Goal: Task Accomplishment & Management: Complete application form

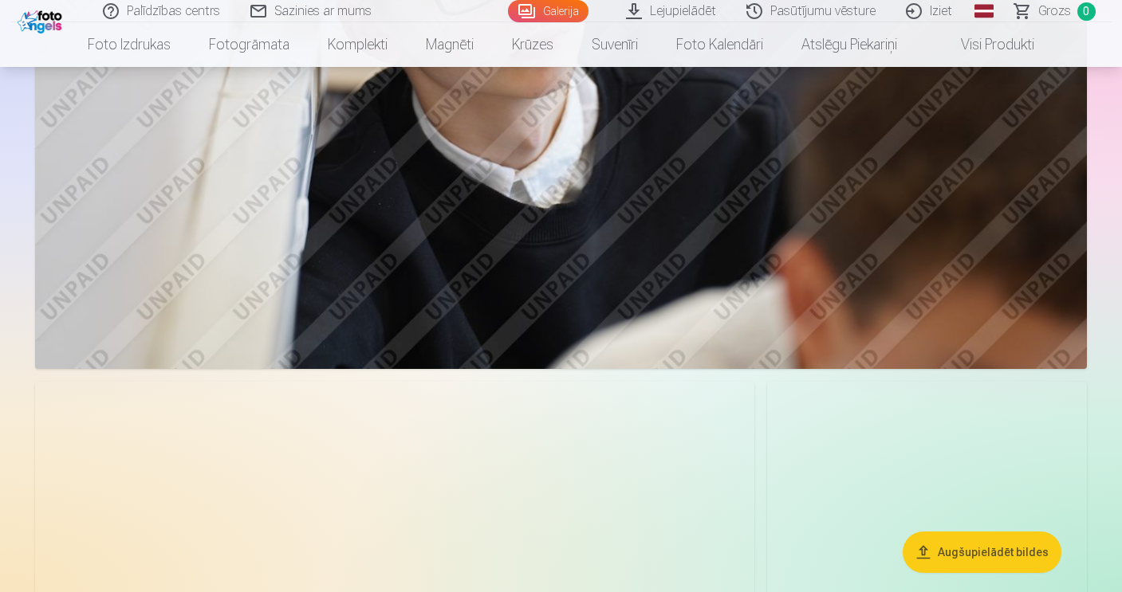
scroll to position [2640, 0]
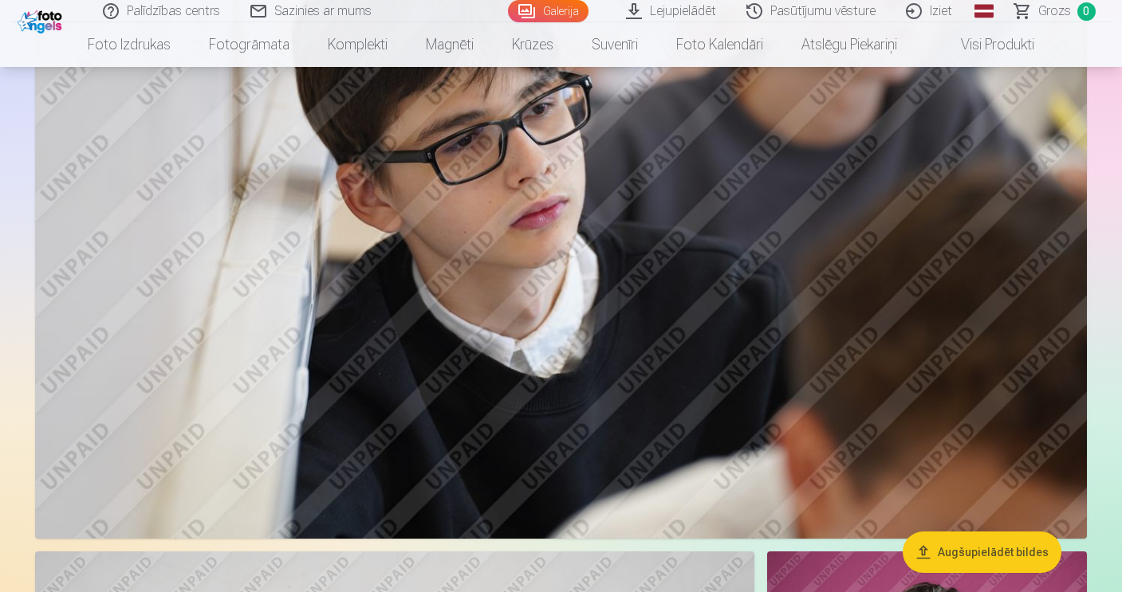
click at [937, 13] on link "Iziet" at bounding box center [929, 11] width 77 height 22
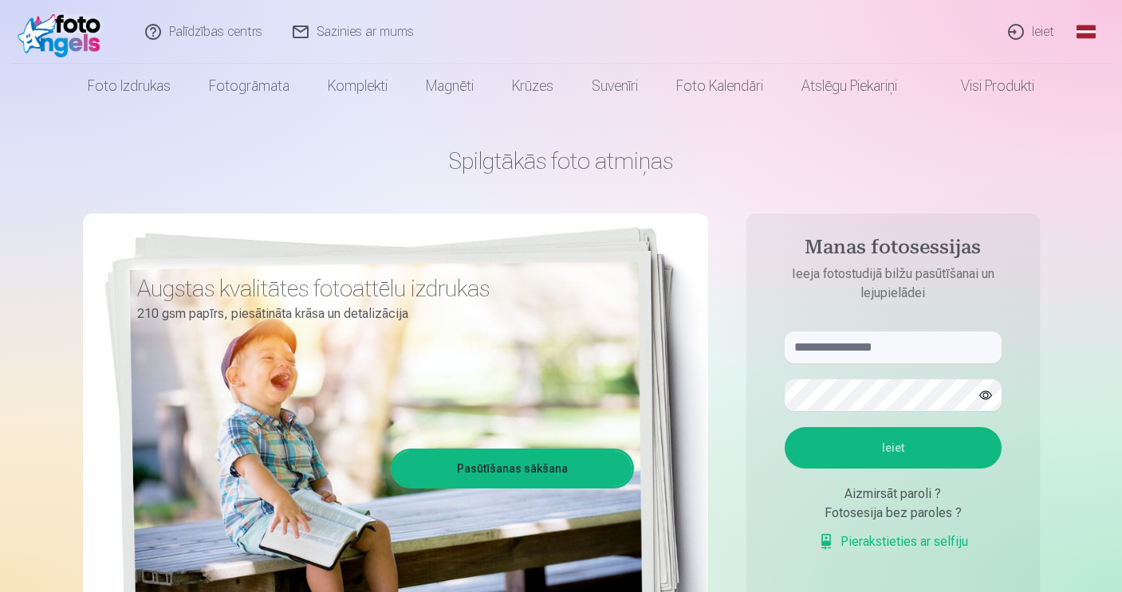
scroll to position [17, 0]
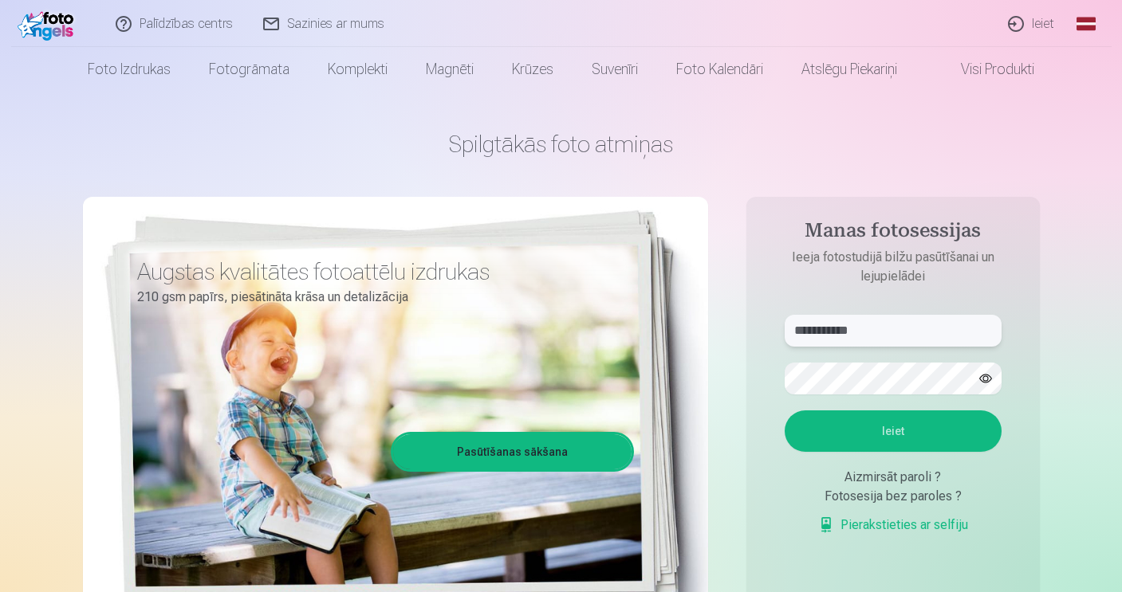
type input "**********"
click at [894, 427] on button "Ieiet" at bounding box center [892, 431] width 217 height 41
click at [875, 452] on button "Ieiet" at bounding box center [892, 431] width 217 height 41
click at [865, 452] on button "Ieiet" at bounding box center [892, 431] width 217 height 41
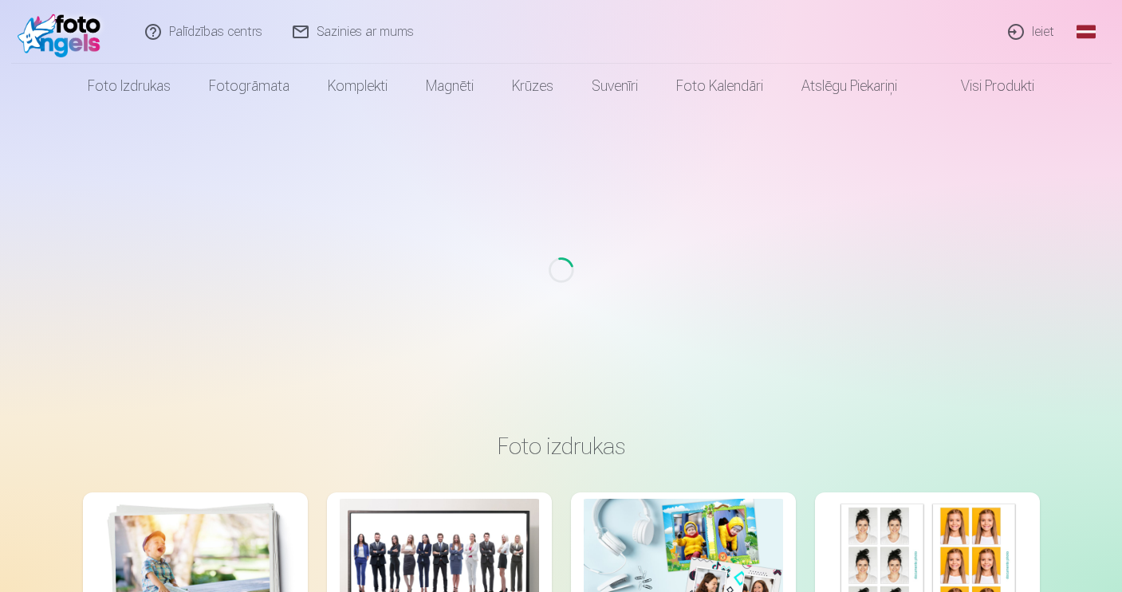
scroll to position [17, 0]
